Goal: Find specific page/section: Find specific page/section

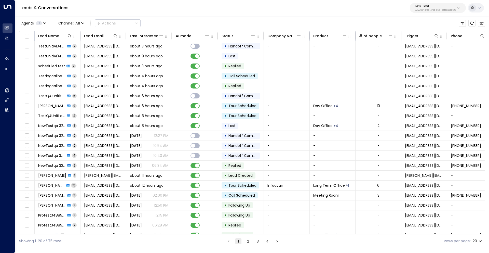
click at [198, 17] on div "Agents 1 Channel: All Actions Lead Name Lead Email Last Interacted AI mode Stat…" at bounding box center [252, 131] width 466 height 232
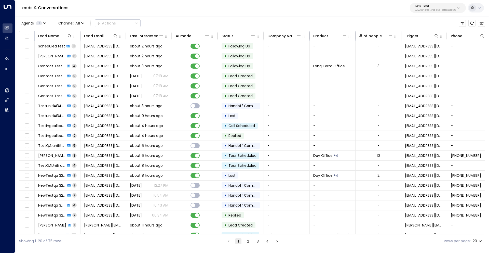
click at [438, 8] on div "IWG Test 927204a7-d7ee-47ca-85e1-def5a58ba506" at bounding box center [435, 8] width 41 height 7
type input "*****"
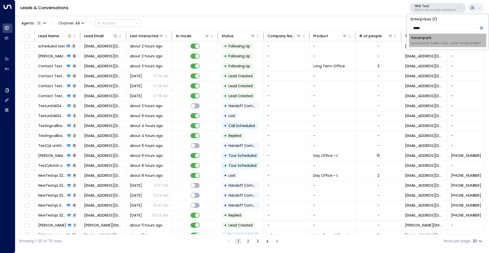
click at [428, 38] on div "Havenpark ID: 413dacf9-5485-402c-a519-14108c614857" at bounding box center [446, 40] width 70 height 10
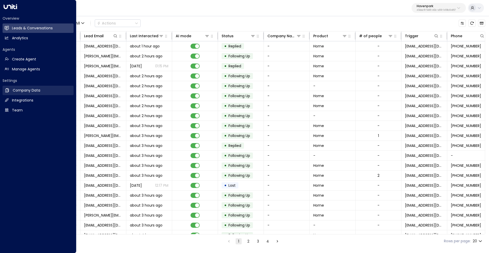
click at [26, 91] on h2 "Company Data" at bounding box center [26, 90] width 27 height 5
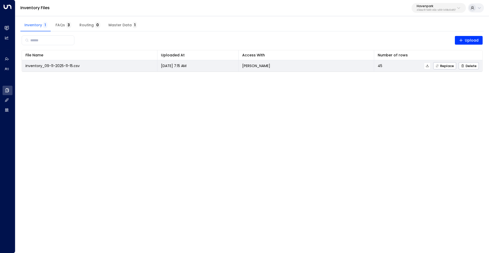
click at [428, 64] on icon at bounding box center [427, 66] width 4 height 4
